Goal: Task Accomplishment & Management: Use online tool/utility

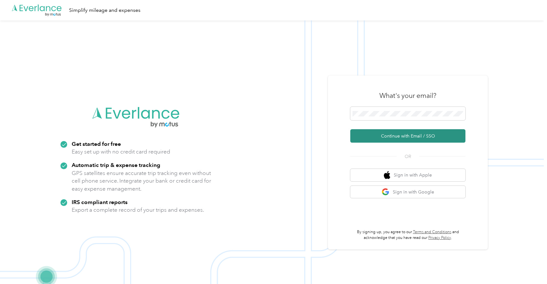
click at [405, 139] on button "Continue with Email / SSO" at bounding box center [408, 135] width 115 height 13
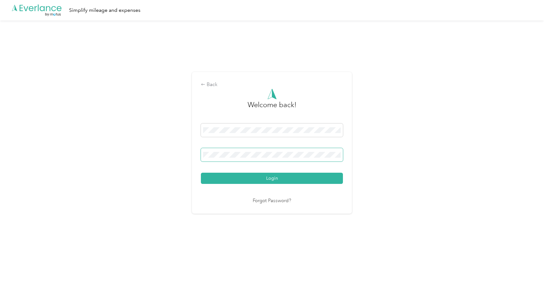
click at [201, 173] on button "Login" at bounding box center [272, 178] width 142 height 11
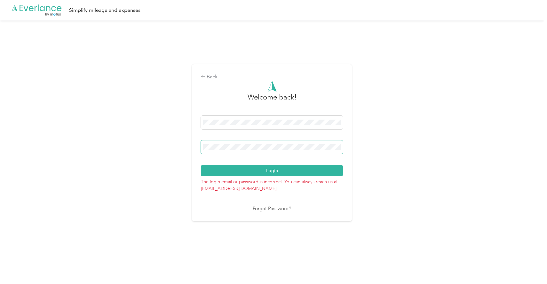
click at [201, 165] on button "Login" at bounding box center [272, 170] width 142 height 11
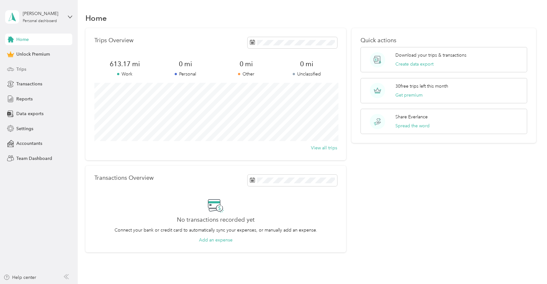
click at [23, 71] on span "Trips" at bounding box center [21, 69] width 10 height 7
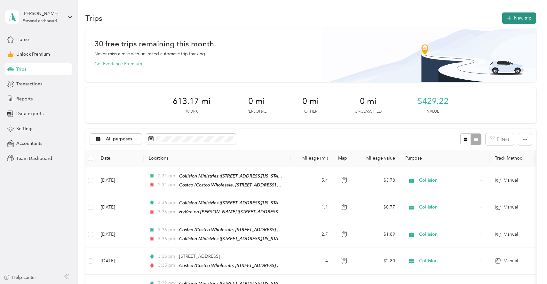
click at [524, 17] on button "New trip" at bounding box center [520, 17] width 34 height 11
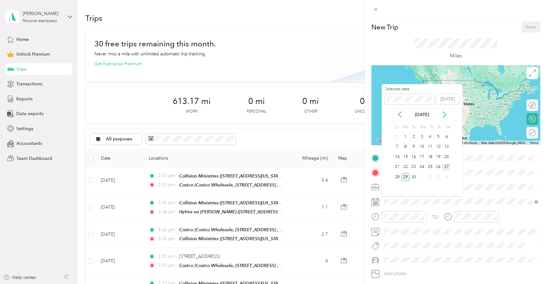
click at [448, 166] on div "27" at bounding box center [447, 167] width 8 height 8
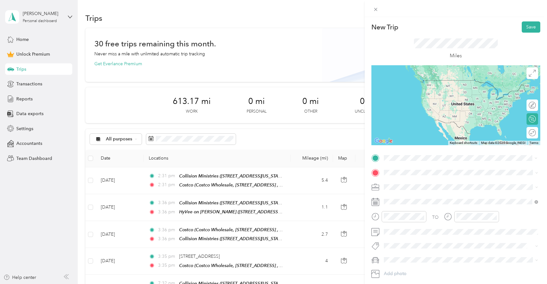
click at [409, 189] on span "[STREET_ADDRESS][US_STATE]" at bounding box center [428, 190] width 64 height 5
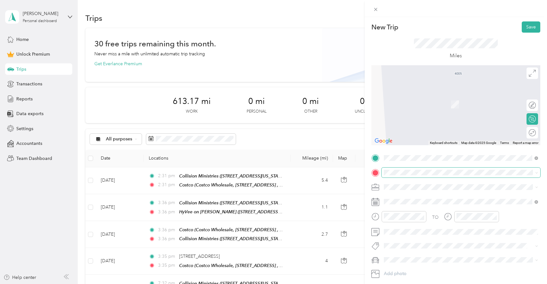
click at [400, 176] on span at bounding box center [461, 173] width 159 height 10
click at [423, 212] on span "[STREET_ADDRESS][US_STATE]" at bounding box center [428, 209] width 64 height 6
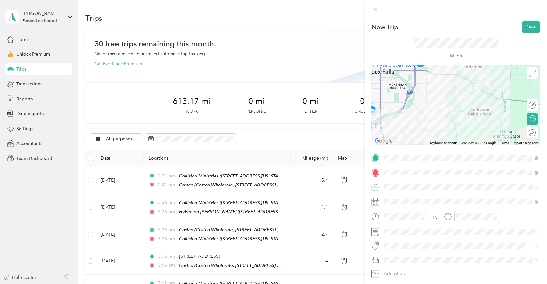
click at [396, 223] on li "Lifevantage" at bounding box center [461, 220] width 159 height 11
click at [536, 134] on div "Round trip" at bounding box center [536, 132] width 0 height 7
click at [528, 133] on div at bounding box center [526, 133] width 6 height 6
click at [531, 29] on button "Save" at bounding box center [531, 26] width 19 height 11
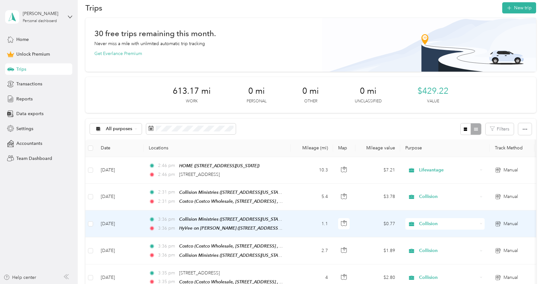
scroll to position [13, 0]
